Goal: Task Accomplishment & Management: Complete application form

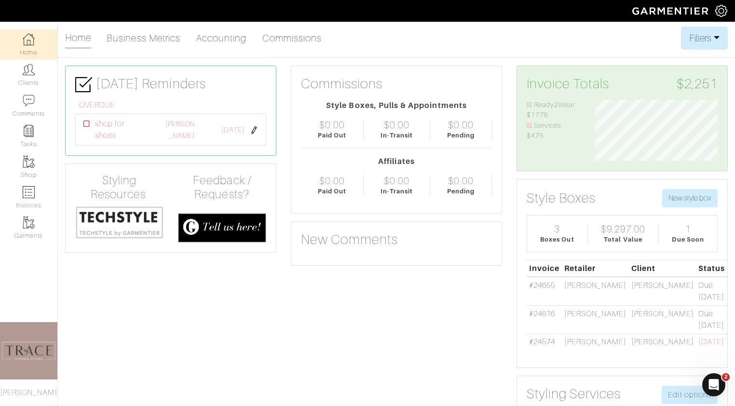
scroll to position [61, 137]
click at [35, 186] on link "Invoices" at bounding box center [28, 197] width 57 height 30
select select
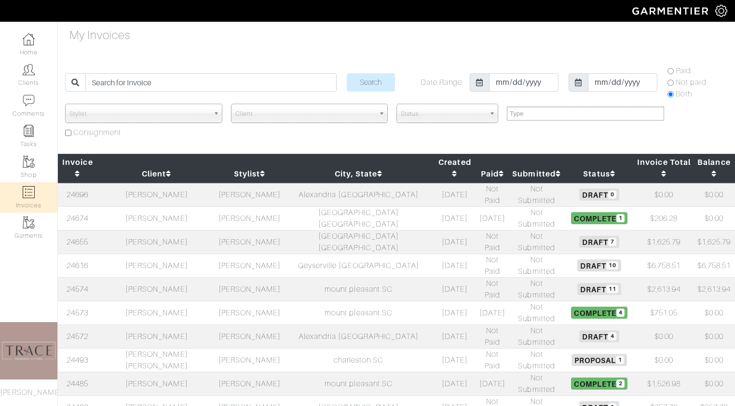
select select
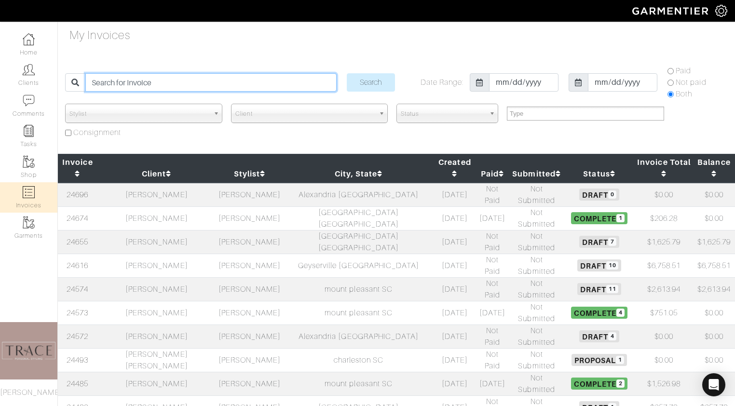
click at [161, 87] on input "search" at bounding box center [210, 82] width 251 height 18
type input "neal"
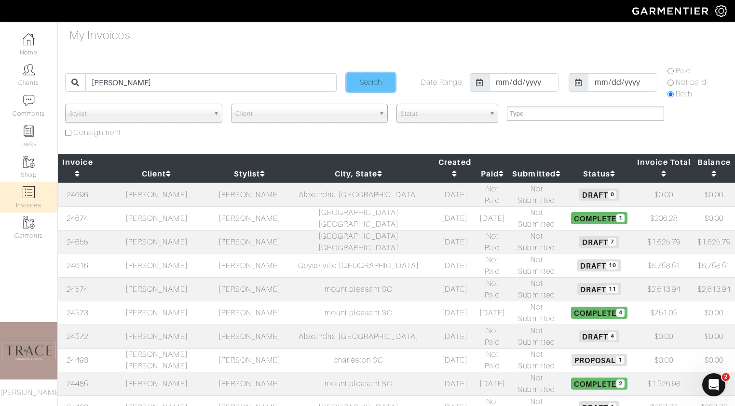
click at [356, 82] on input "Search" at bounding box center [371, 82] width 48 height 18
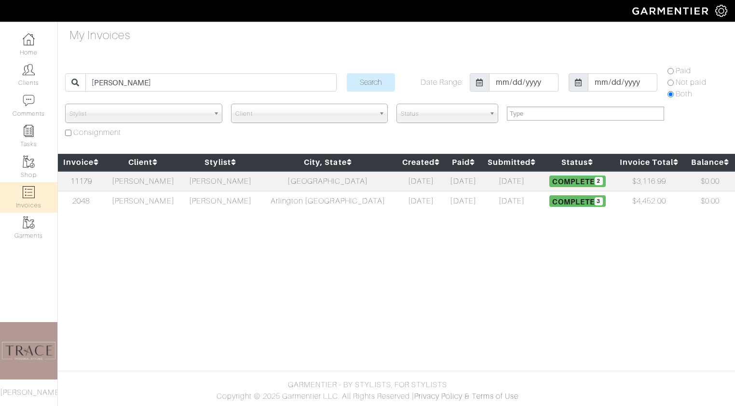
select select
click at [154, 185] on td "[PERSON_NAME]" at bounding box center [143, 181] width 77 height 20
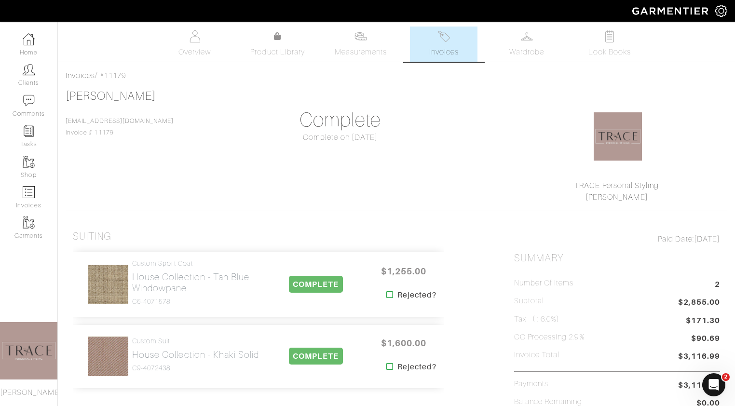
click at [456, 45] on link "Invoices" at bounding box center [443, 44] width 67 height 35
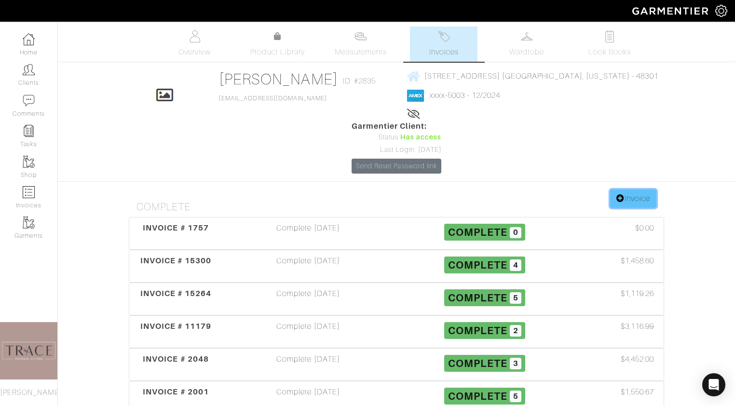
click at [642, 189] on link "Invoice" at bounding box center [633, 198] width 46 height 18
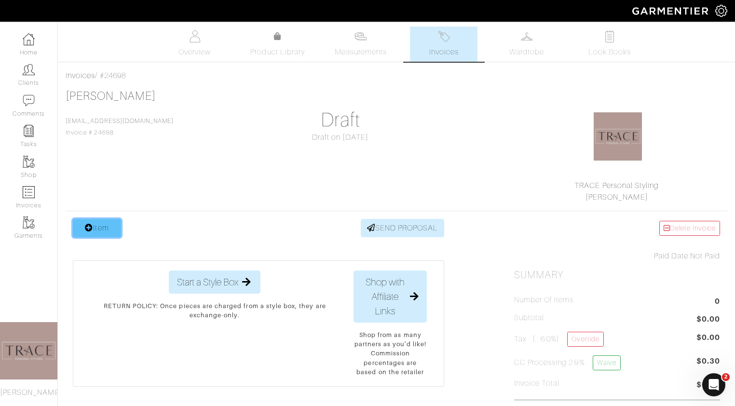
click at [105, 231] on link "Item" at bounding box center [97, 228] width 48 height 18
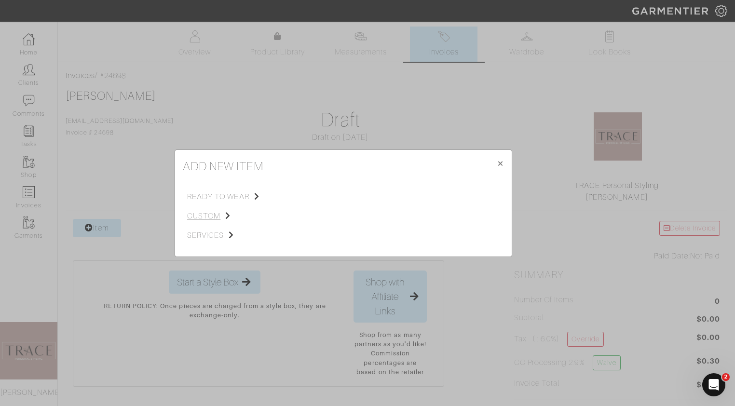
click at [215, 214] on span "custom" at bounding box center [235, 216] width 97 height 12
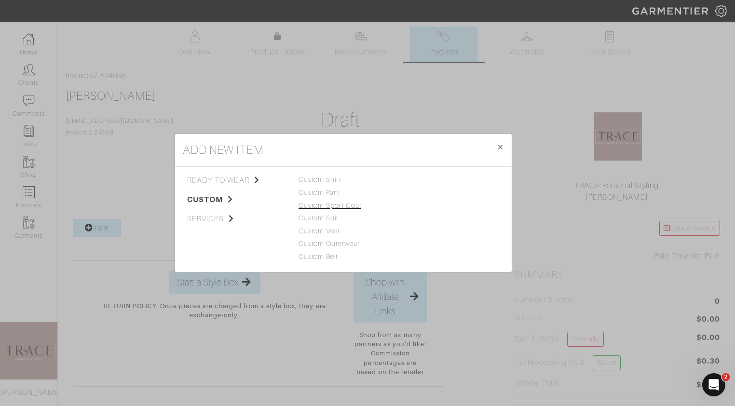
click at [320, 208] on link "Custom Sport Coat" at bounding box center [329, 206] width 63 height 8
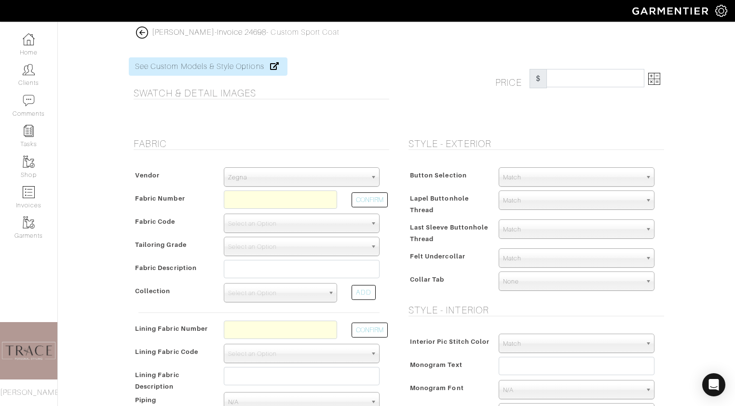
click at [341, 179] on span "Zegna" at bounding box center [297, 177] width 138 height 19
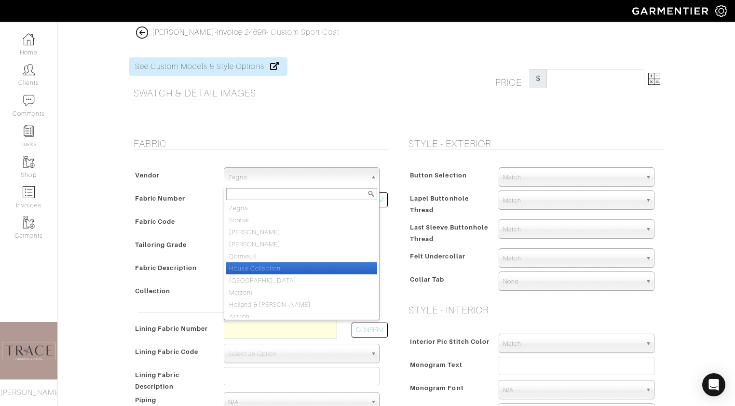
click at [309, 265] on li "House Collection" at bounding box center [301, 268] width 151 height 12
select select "75"
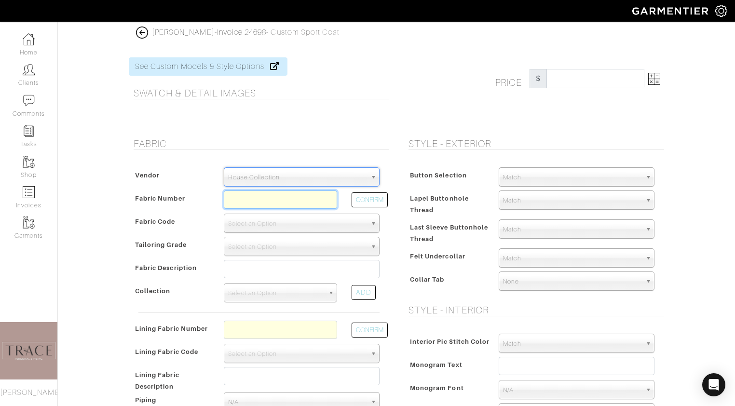
click at [287, 200] on input "text" at bounding box center [280, 199] width 113 height 18
click at [366, 198] on button "CONFIRM" at bounding box center [369, 199] width 36 height 15
type input "C8-49144694"
select select "5713"
type input "[PERSON_NAME] Blue Plaid"
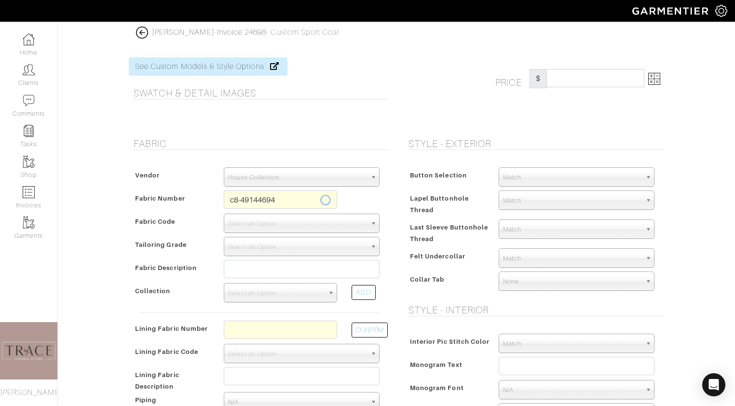
select select
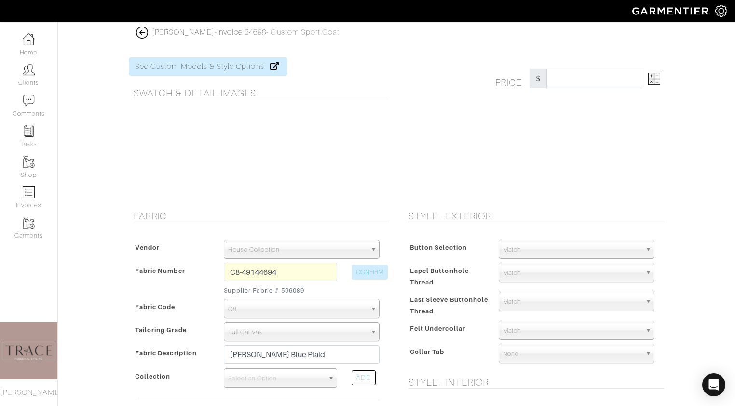
type input "1341.38"
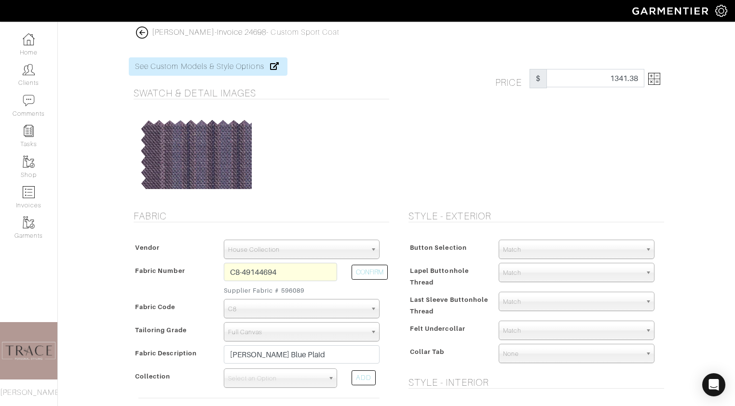
click at [390, 161] on div "See Custom Models & Style Options Swatch & Detail Images" at bounding box center [258, 127] width 275 height 141
click at [31, 189] on img at bounding box center [29, 192] width 12 height 12
select select
